Goal: Complete application form

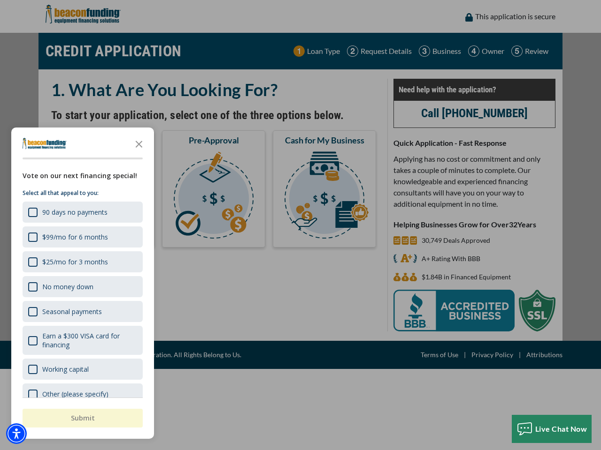
click at [300, 225] on div "button" at bounding box center [300, 225] width 601 height 450
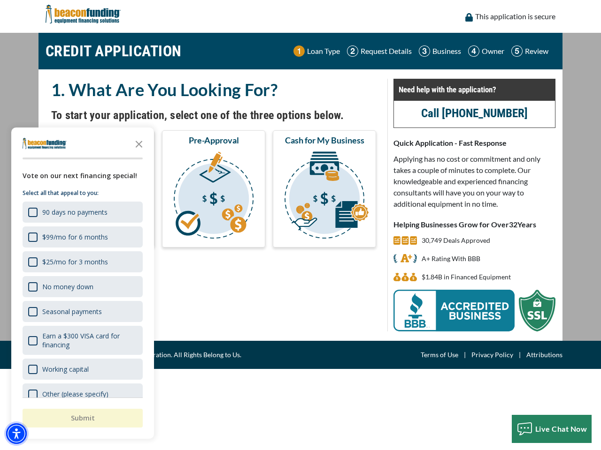
click at [16, 434] on img "Accessibility Menu" at bounding box center [16, 434] width 21 height 21
click at [300, 225] on body "Skip to main content Enable accessibility for low vision Open the accessibility…" at bounding box center [300, 225] width 601 height 450
click at [139, 144] on body "Skip to main content Enable accessibility for low vision Open the accessibility…" at bounding box center [300, 225] width 601 height 450
click at [82, 212] on body "Skip to main content Enable accessibility for low vision Open the accessibility…" at bounding box center [300, 225] width 601 height 450
click at [82, 237] on body "Skip to main content Enable accessibility for low vision Open the accessibility…" at bounding box center [300, 225] width 601 height 450
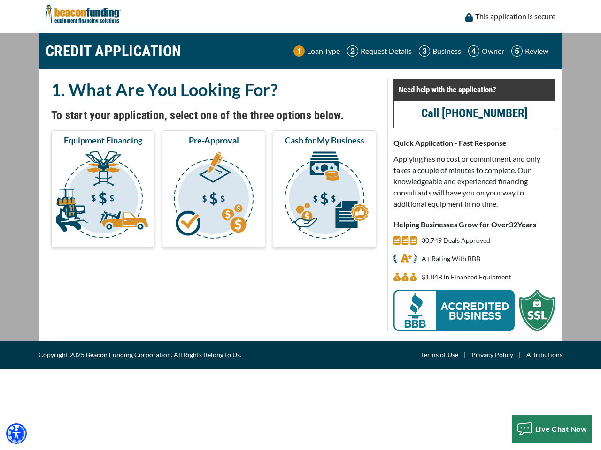
click at [82, 262] on body "Skip to main content Enable accessibility for low vision Open the accessibility…" at bounding box center [300, 225] width 601 height 450
click at [82, 287] on body "Skip to main content Enable accessibility for low vision Open the accessibility…" at bounding box center [300, 225] width 601 height 450
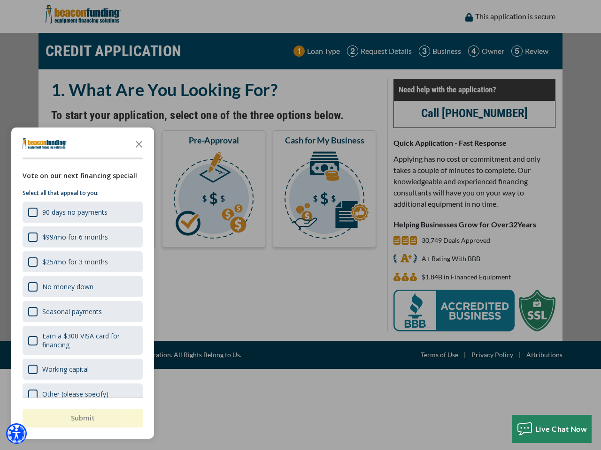
click at [82, 312] on body "Skip to main content Enable accessibility for low vision Open the accessibility…" at bounding box center [300, 225] width 601 height 450
click at [82, 341] on body "Skip to main content Enable accessibility for low vision Open the accessibility…" at bounding box center [300, 225] width 601 height 450
